Goal: Transaction & Acquisition: Purchase product/service

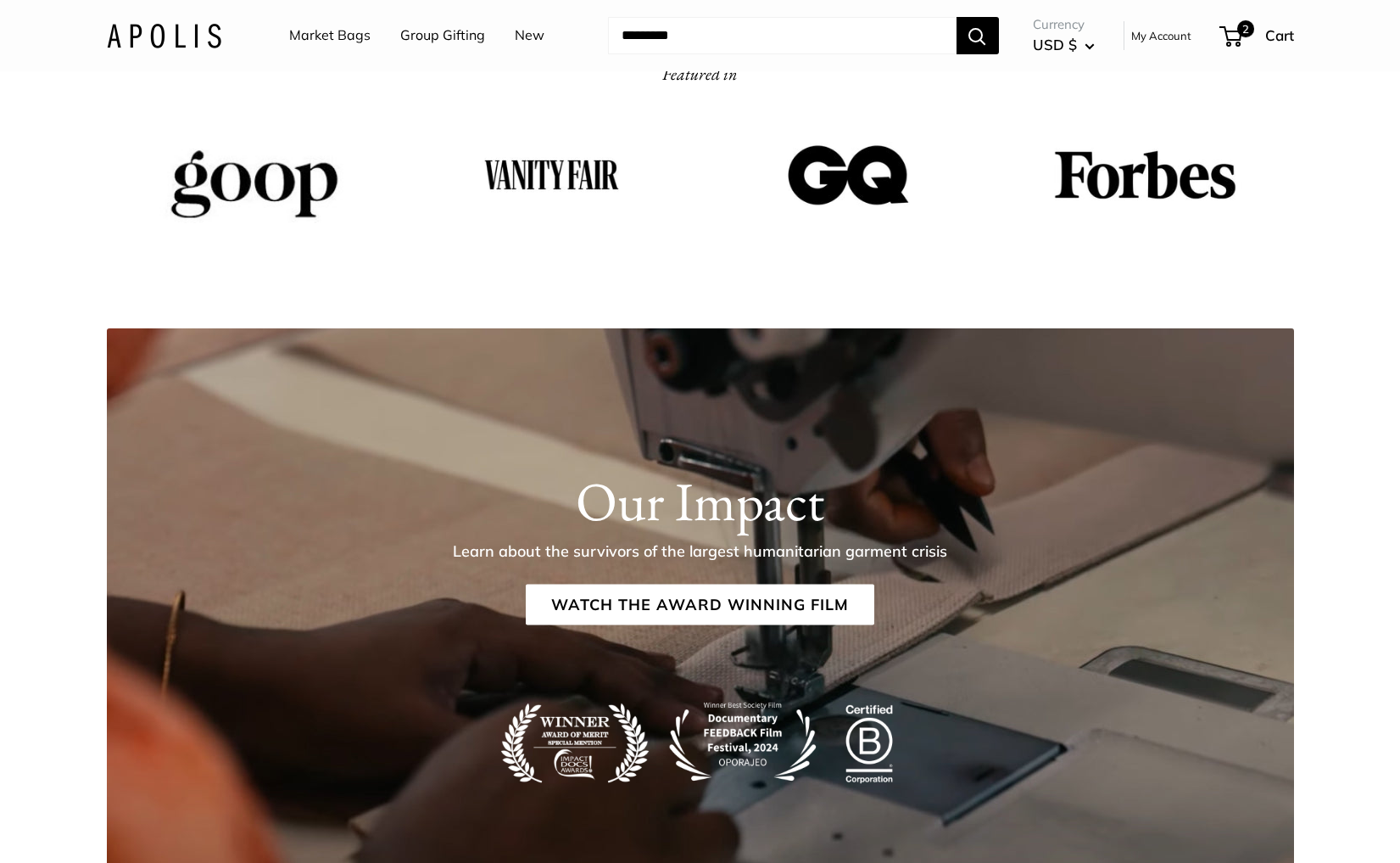
click at [314, 36] on link "Market Bags" at bounding box center [330, 35] width 82 height 25
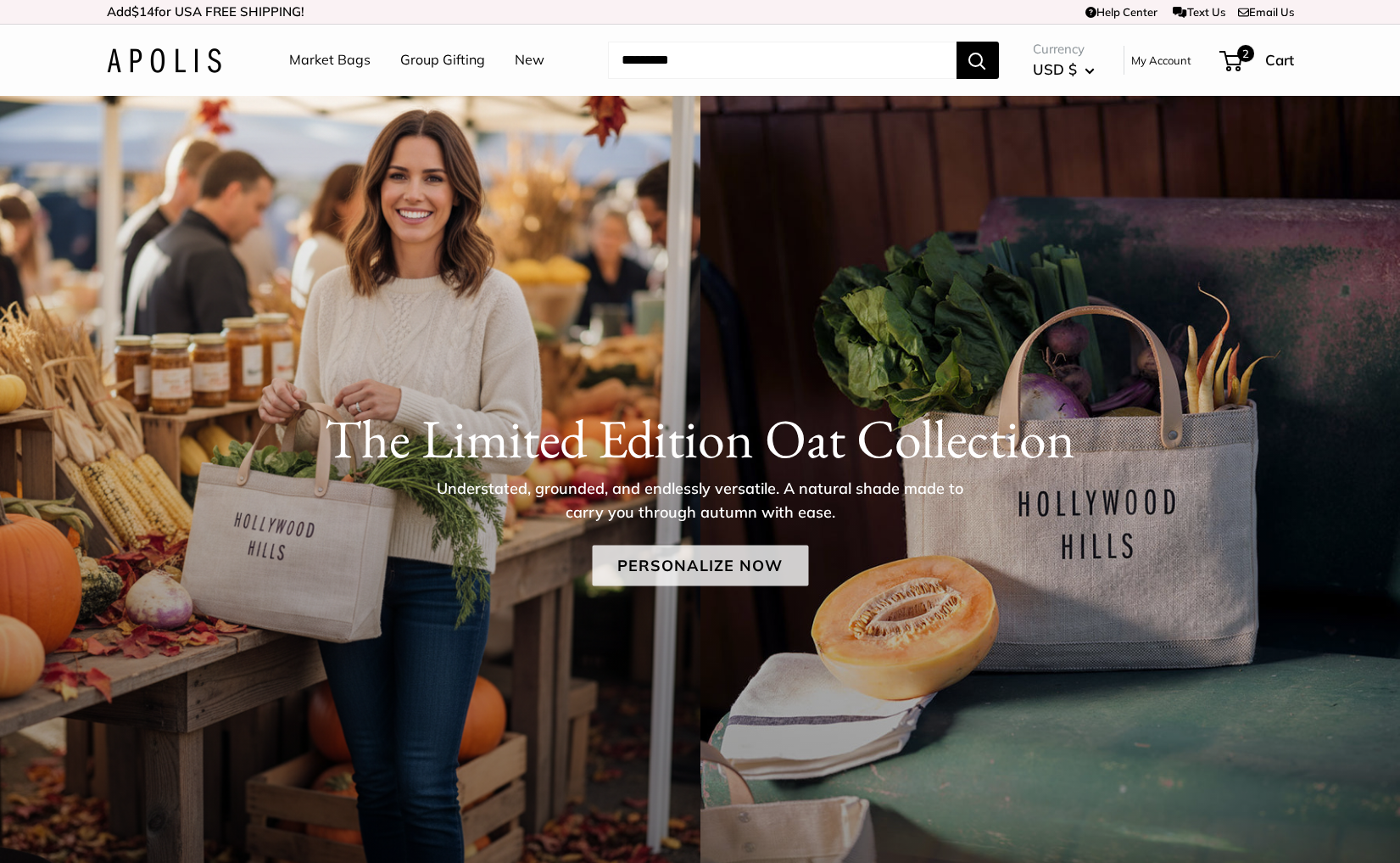
click at [691, 570] on link "Personalize Now" at bounding box center [700, 565] width 217 height 41
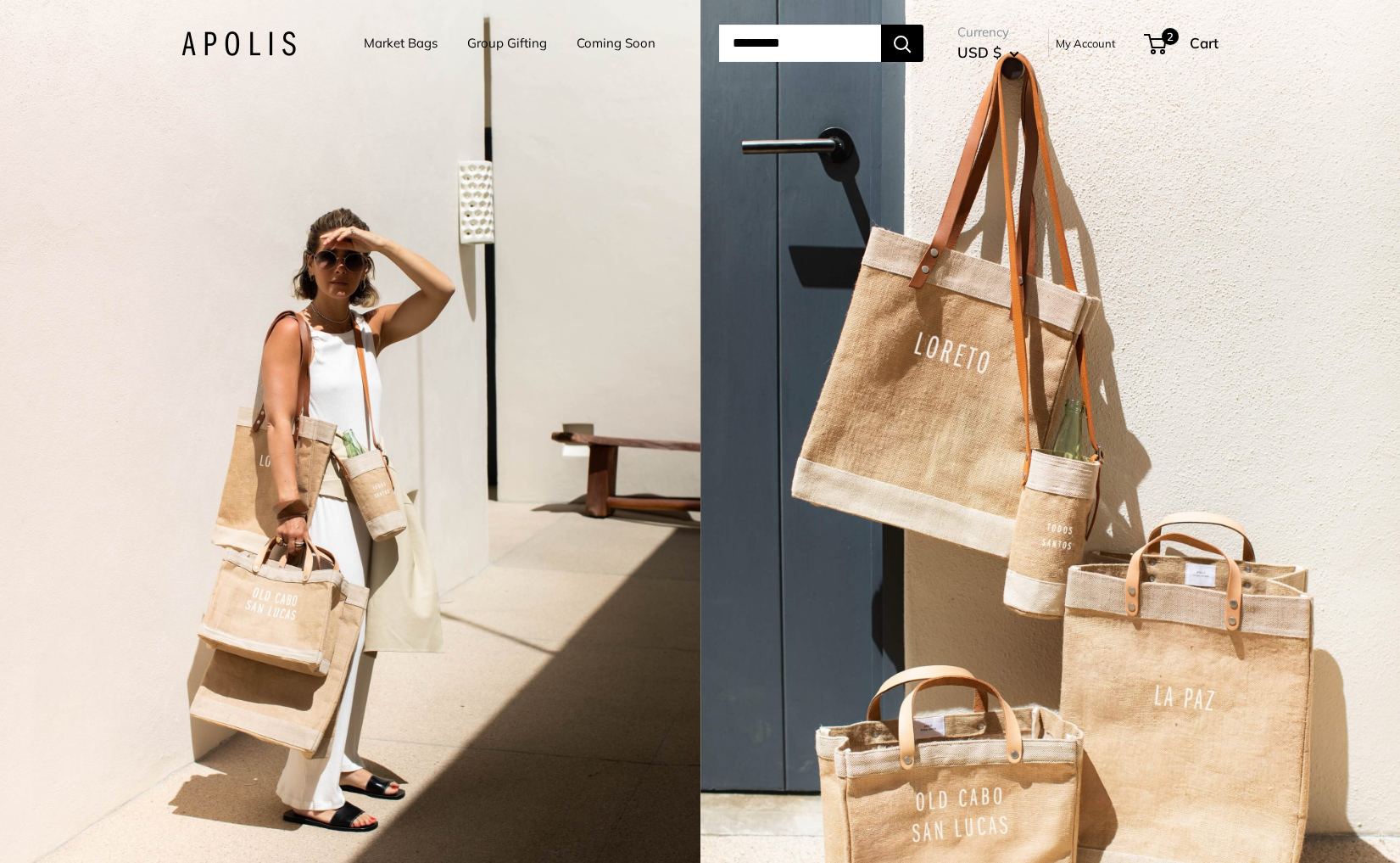
click at [591, 407] on div "2 / 5" at bounding box center [350, 432] width 700 height 863
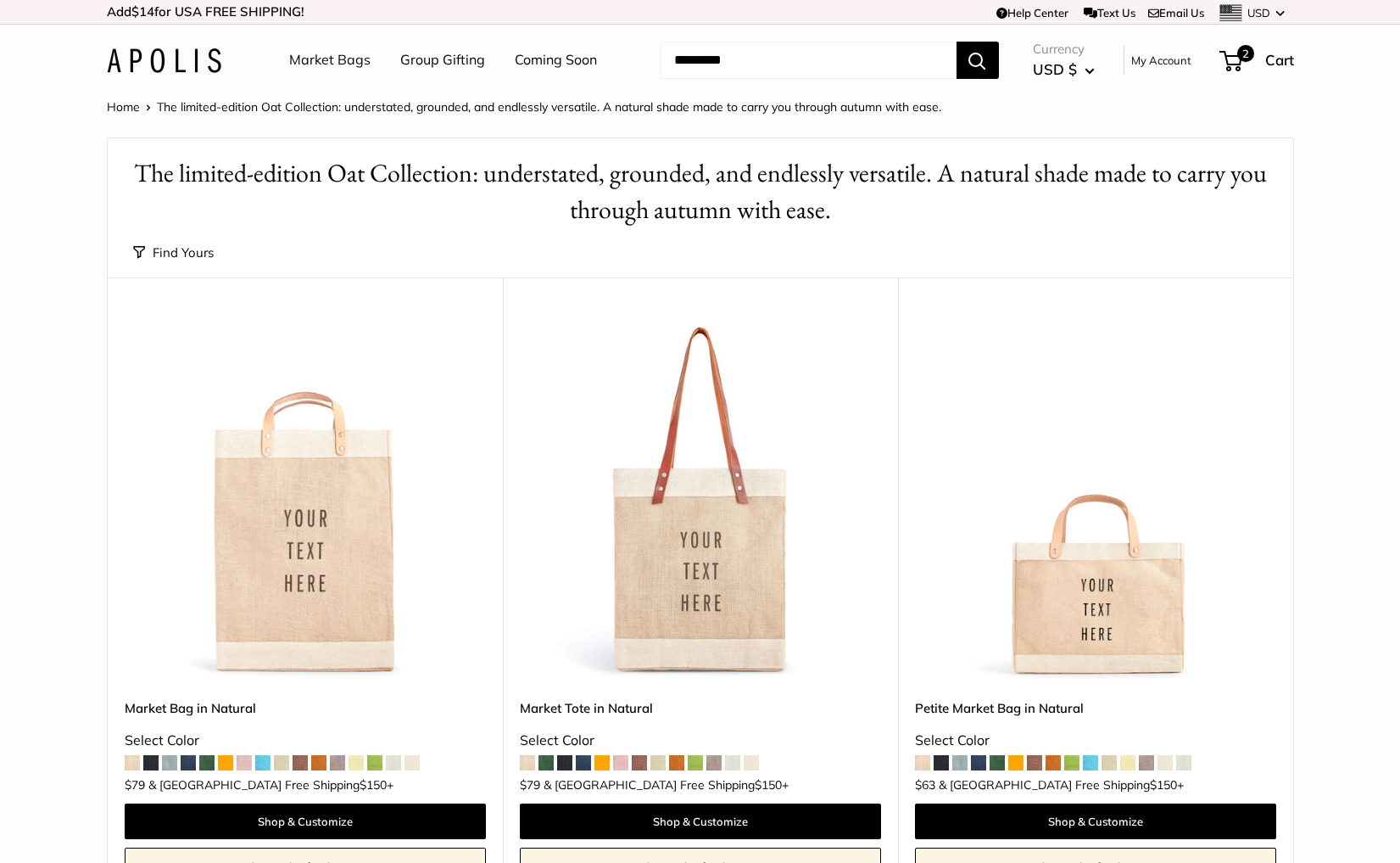
click at [577, 54] on link "Coming Soon" at bounding box center [556, 60] width 83 height 25
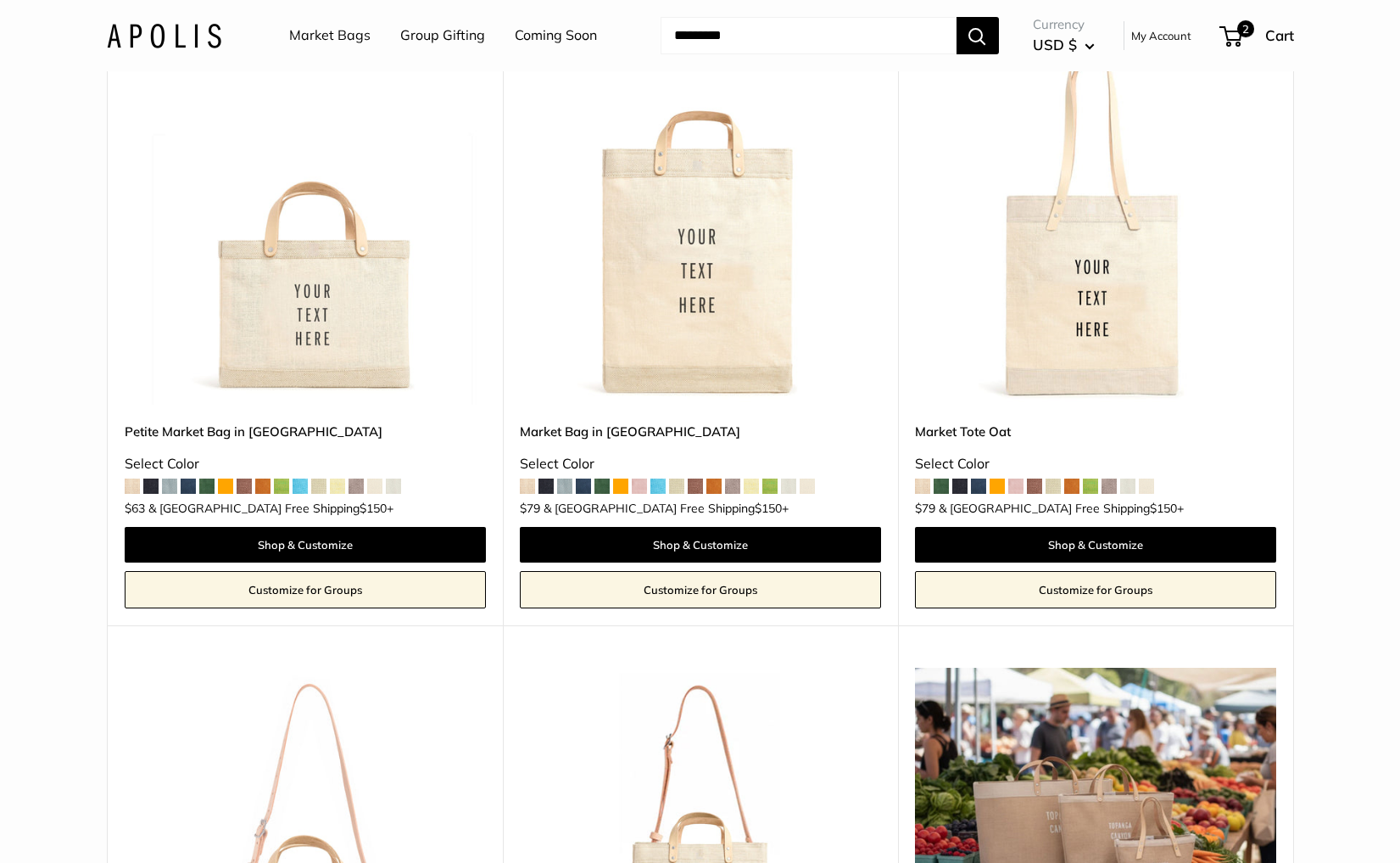
scroll to position [1526, 0]
click at [0, 0] on img at bounding box center [0, 0] width 0 height 0
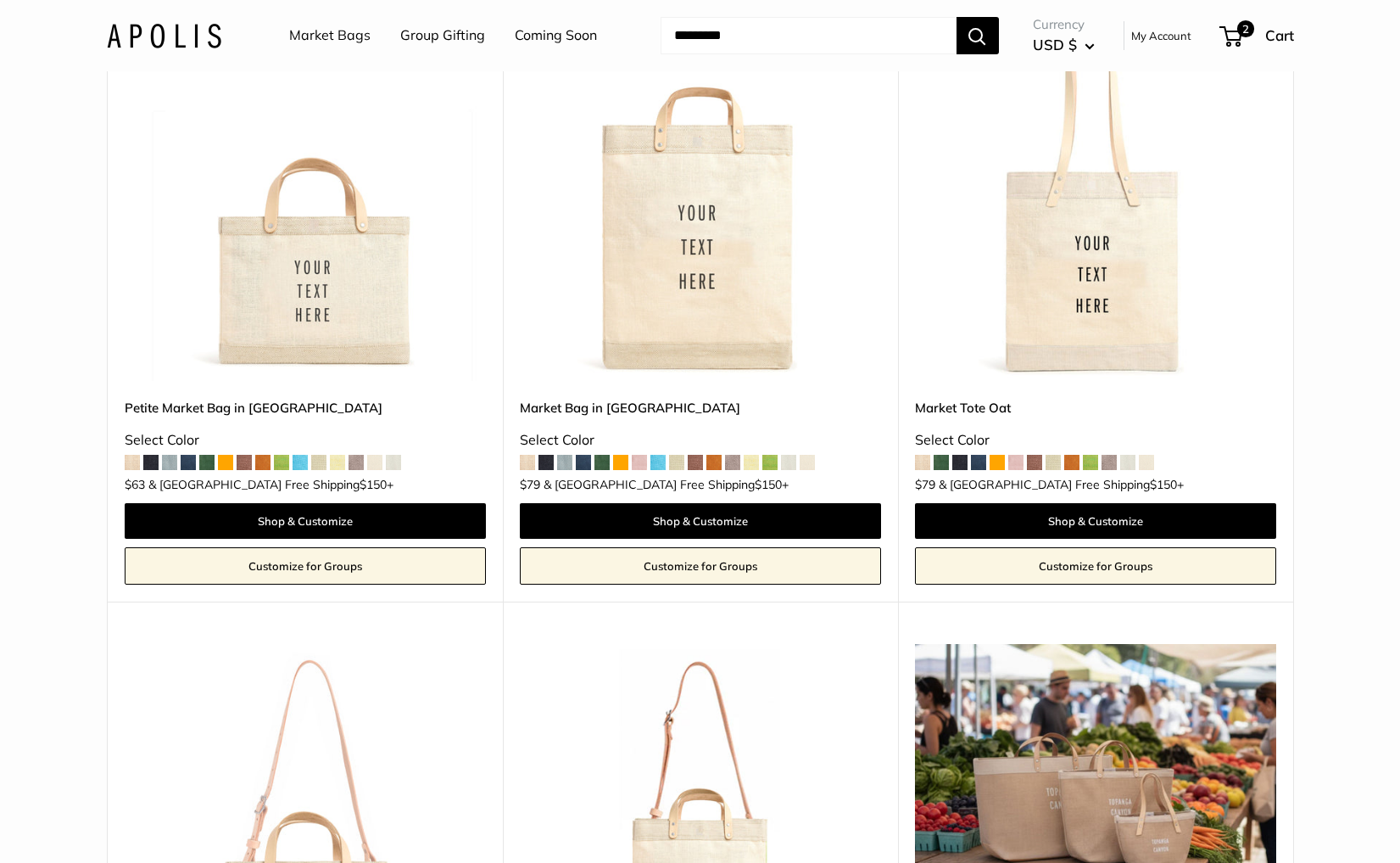
scroll to position [1542, 0]
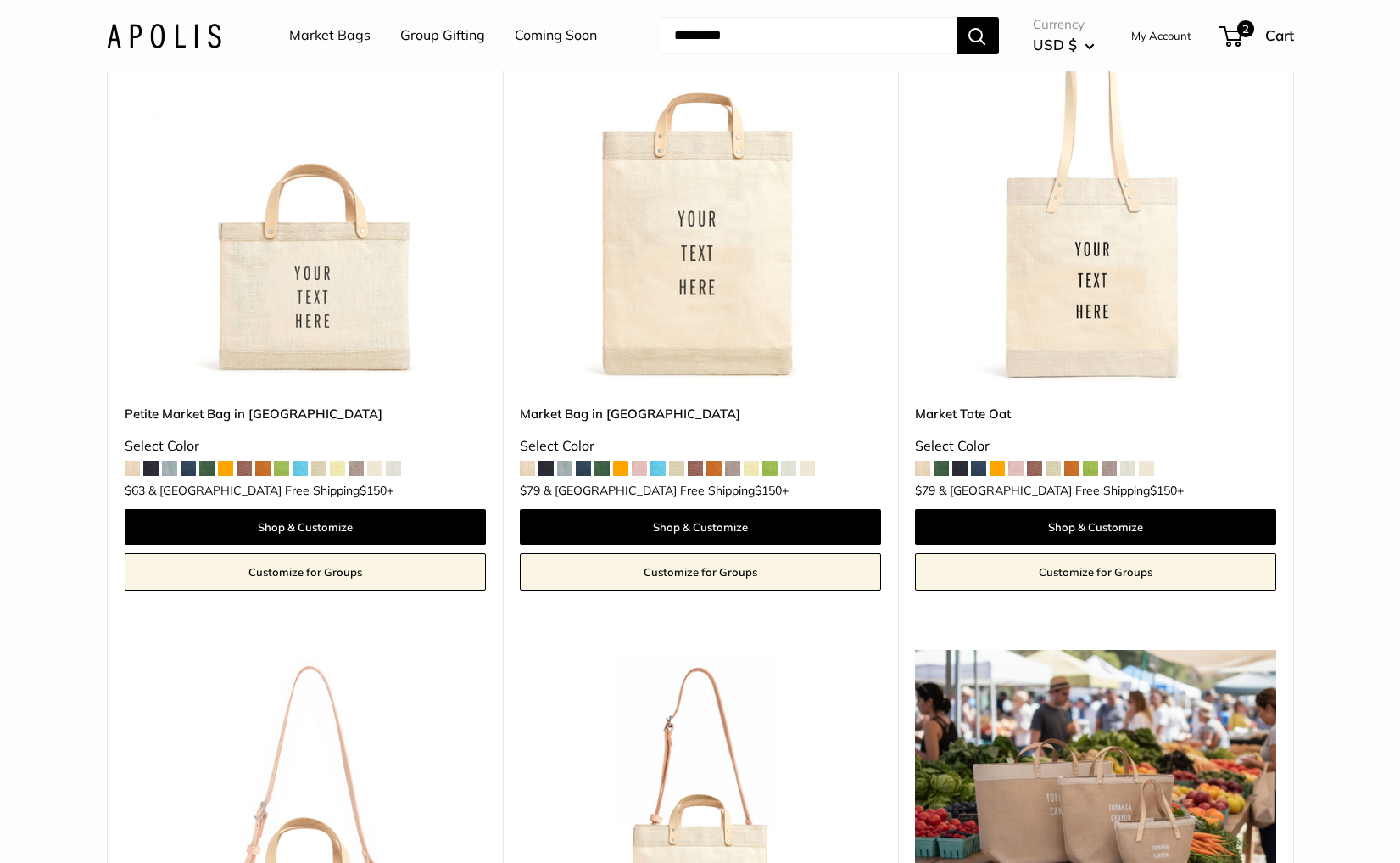
click at [0, 0] on img at bounding box center [0, 0] width 0 height 0
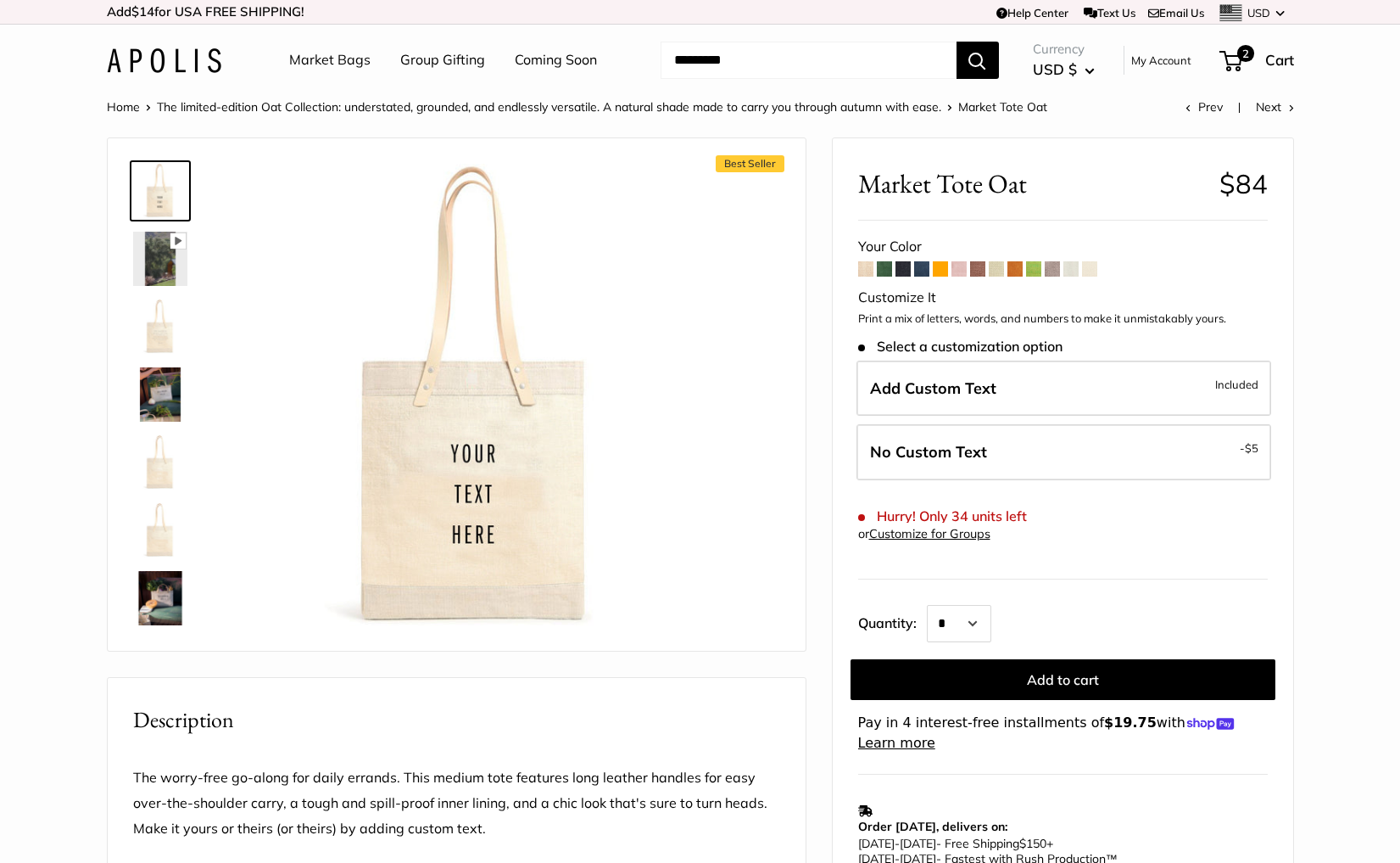
click at [160, 320] on img at bounding box center [160, 326] width 54 height 54
click at [153, 388] on img at bounding box center [160, 394] width 54 height 54
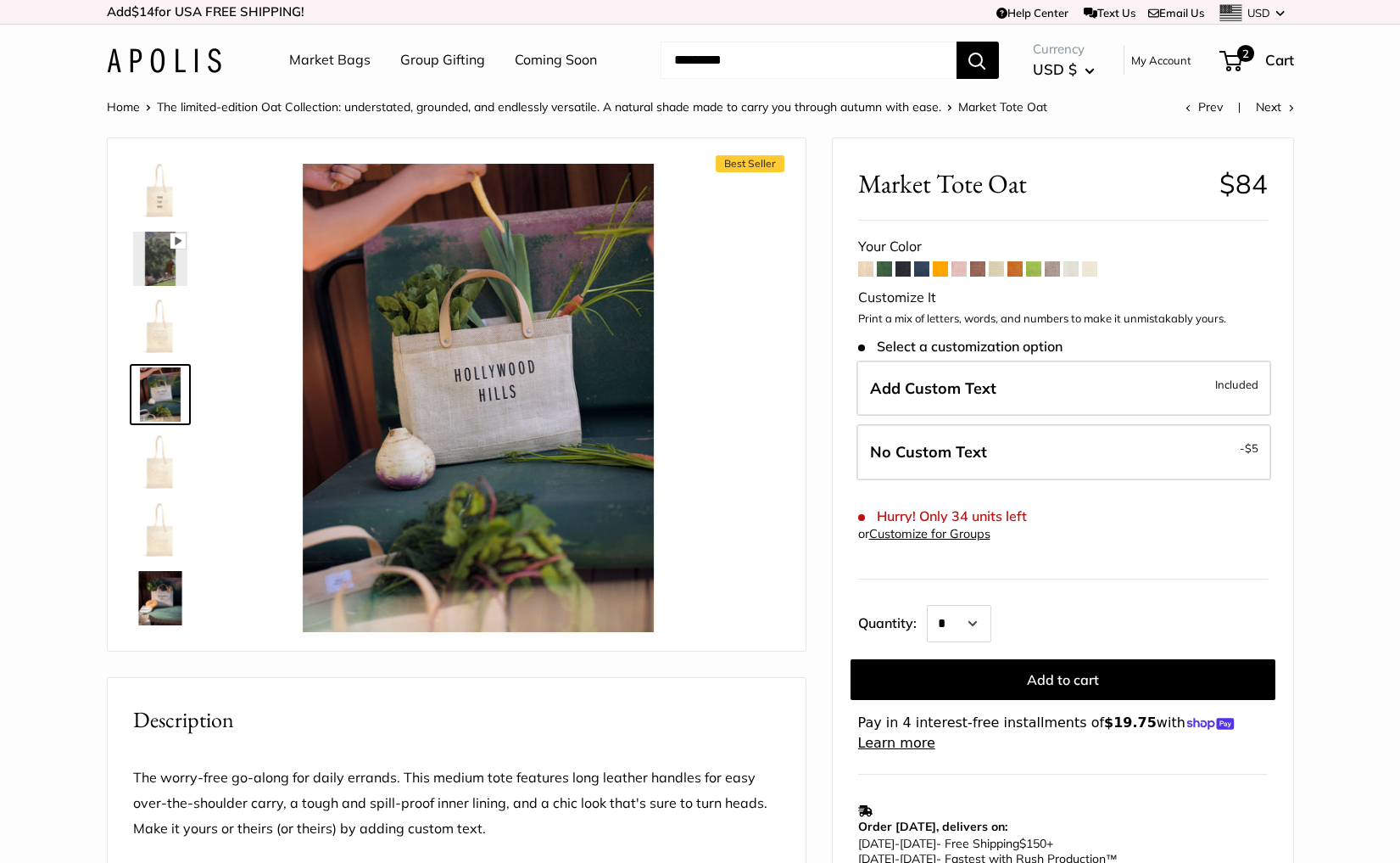
click at [154, 446] on img at bounding box center [160, 462] width 54 height 54
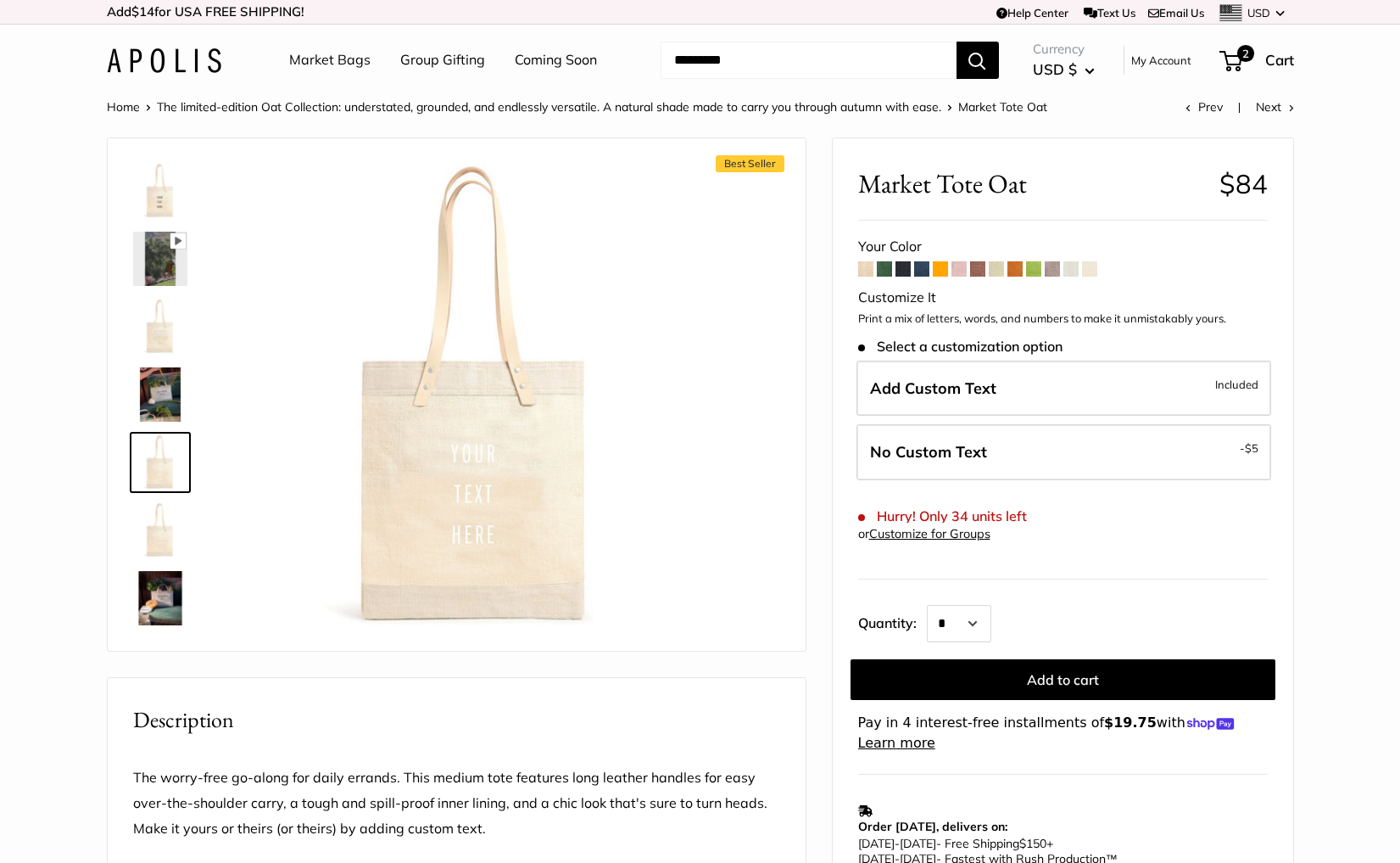
click at [173, 380] on img at bounding box center [160, 394] width 54 height 54
